Goal: Information Seeking & Learning: Learn about a topic

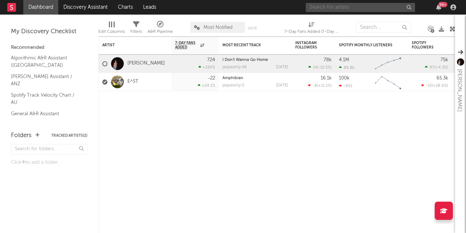
click at [337, 8] on input "text" at bounding box center [360, 7] width 109 height 9
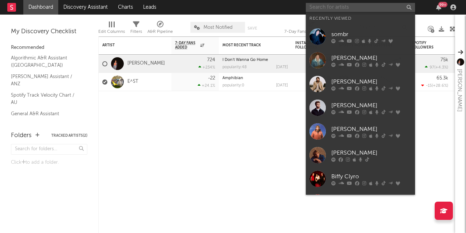
click at [337, 8] on input "text" at bounding box center [360, 7] width 109 height 9
type input "j"
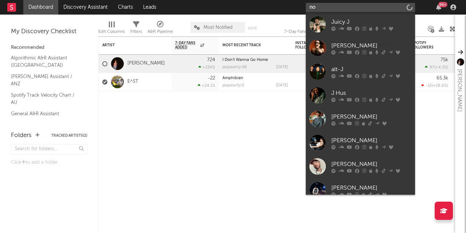
type input "n"
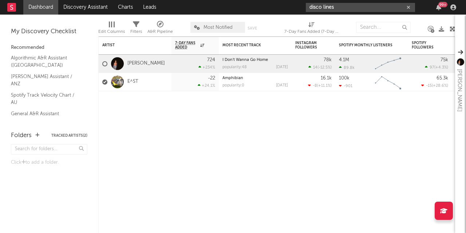
click at [353, 8] on input "disco lines" at bounding box center [360, 7] width 109 height 9
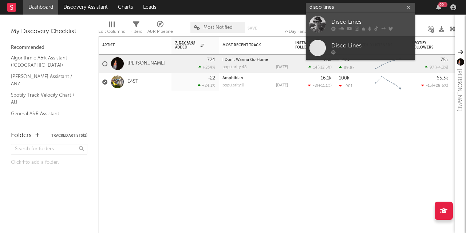
type input "disco lines"
click at [345, 23] on div "Disco Lines" at bounding box center [372, 21] width 80 height 9
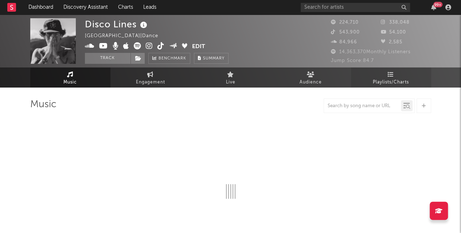
click at [385, 80] on span "Playlists/Charts" at bounding box center [391, 82] width 36 height 9
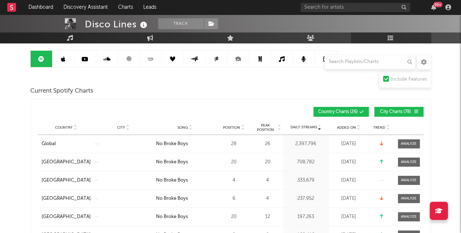
scroll to position [68, 0]
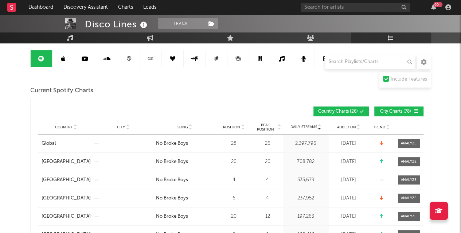
click at [388, 110] on span "City Charts ( 78 )" at bounding box center [396, 111] width 34 height 4
click at [235, 126] on span "Position" at bounding box center [231, 127] width 17 height 4
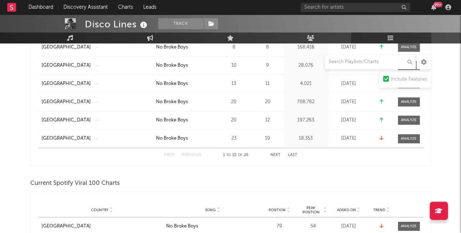
scroll to position [0, 0]
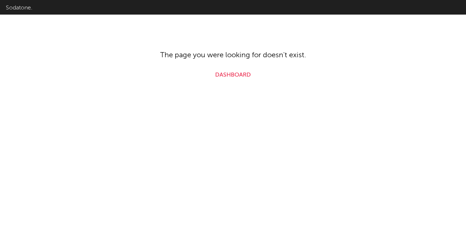
click at [227, 79] on html "Sodatone. The page you were looking for doesn't exist. Dashboard" at bounding box center [233, 39] width 466 height 79
click at [235, 76] on link "Dashboard" at bounding box center [233, 75] width 36 height 9
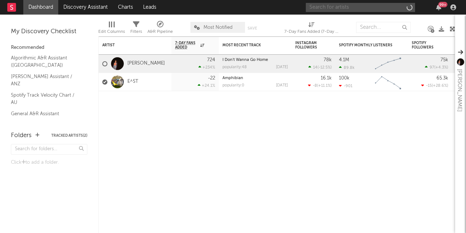
click at [342, 7] on input "text" at bounding box center [360, 7] width 109 height 9
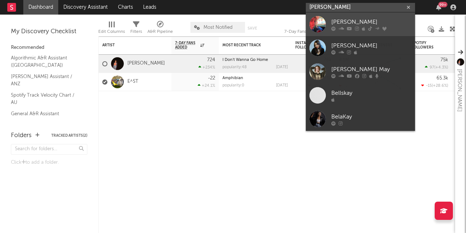
type input "[PERSON_NAME]"
click at [353, 22] on div "[PERSON_NAME]" at bounding box center [372, 21] width 80 height 9
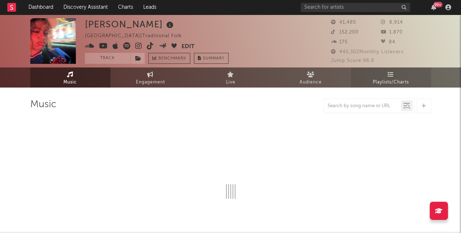
click at [391, 79] on span "Playlists/Charts" at bounding box center [391, 82] width 36 height 9
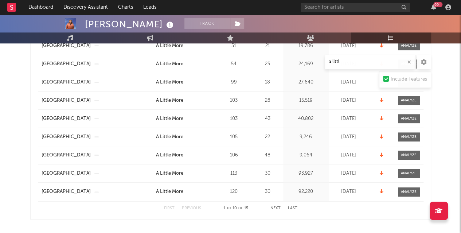
scroll to position [184, 0]
click at [412, 62] on input "a littl" at bounding box center [370, 62] width 91 height 15
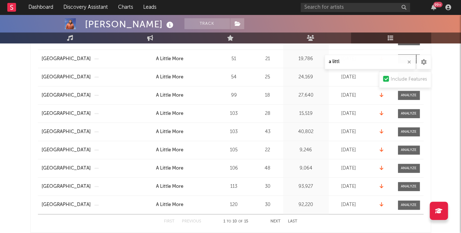
scroll to position [173, 0]
